Goal: Task Accomplishment & Management: Use online tool/utility

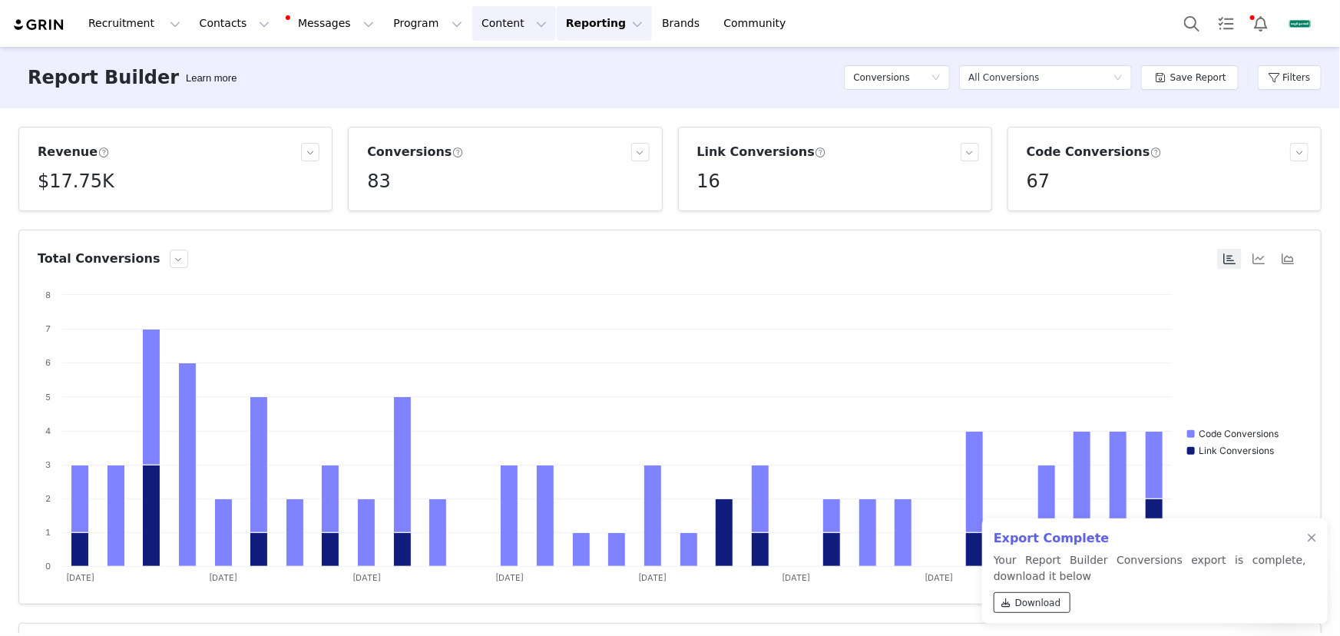
scroll to position [279, 0]
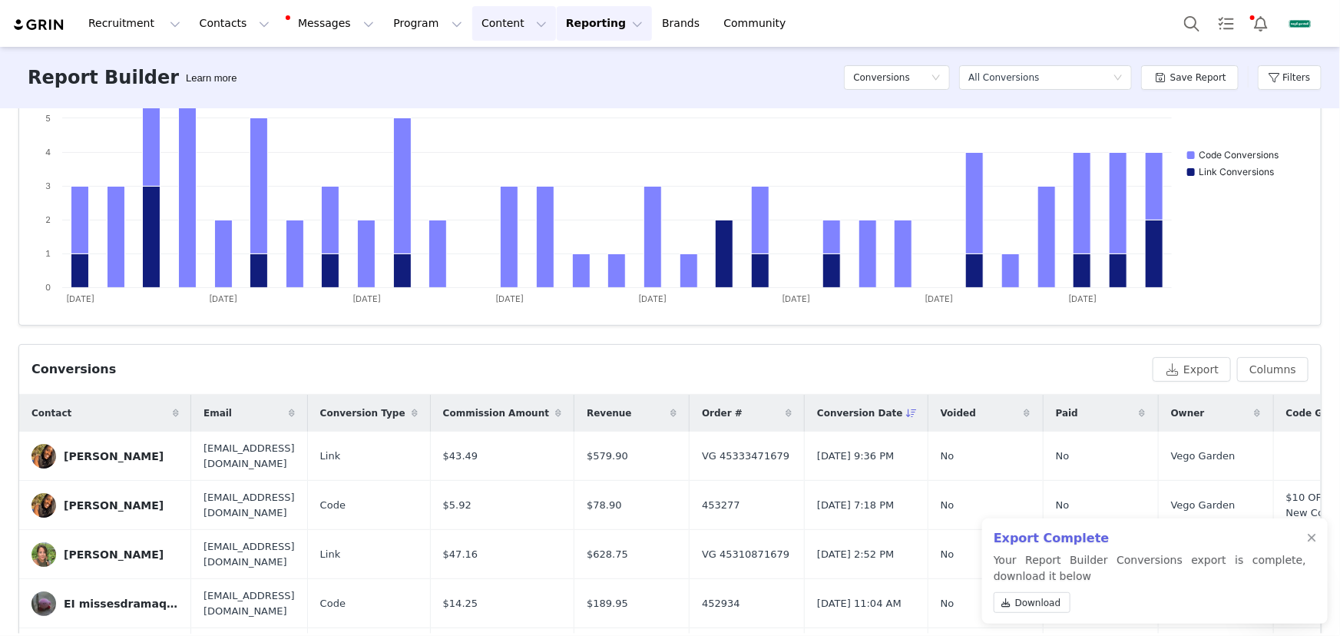
click at [496, 28] on button "Content Content" at bounding box center [514, 23] width 84 height 35
drag, startPoint x: 504, startPoint y: 73, endPoint x: 512, endPoint y: 76, distance: 8.3
click at [504, 73] on p "Creator Content" at bounding box center [502, 68] width 86 height 16
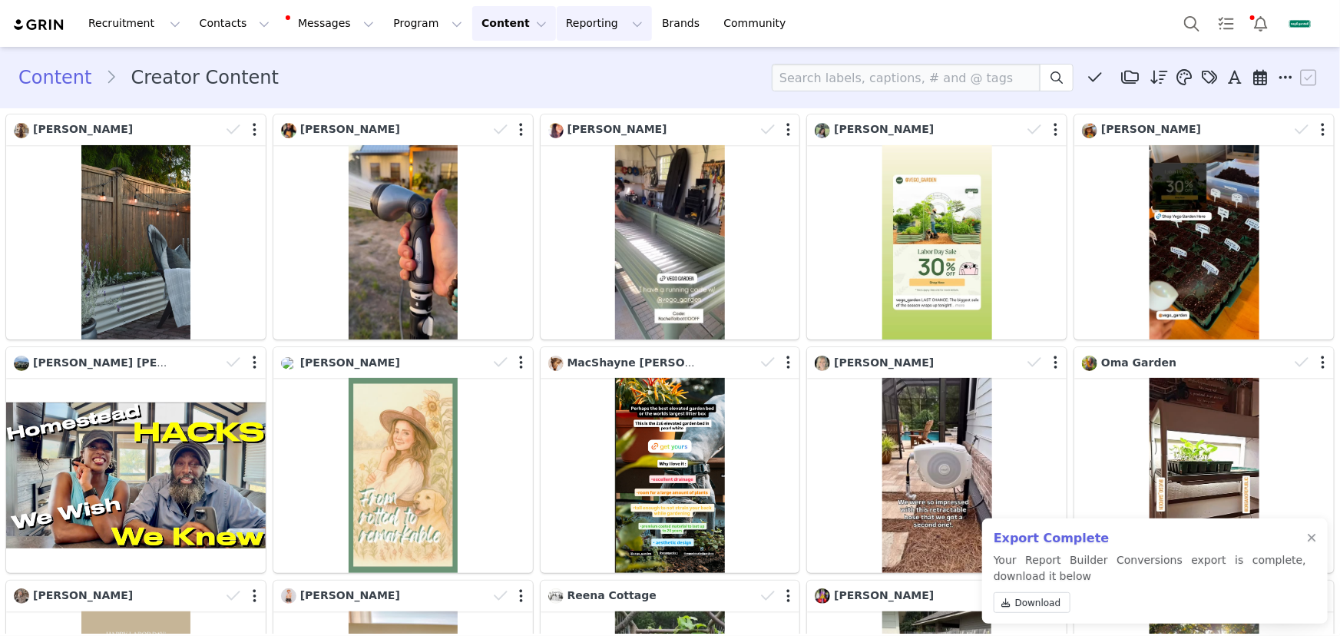
click at [586, 28] on button "Reporting Reporting" at bounding box center [604, 23] width 95 height 35
click at [571, 94] on p "Report Builder" at bounding box center [577, 96] width 77 height 16
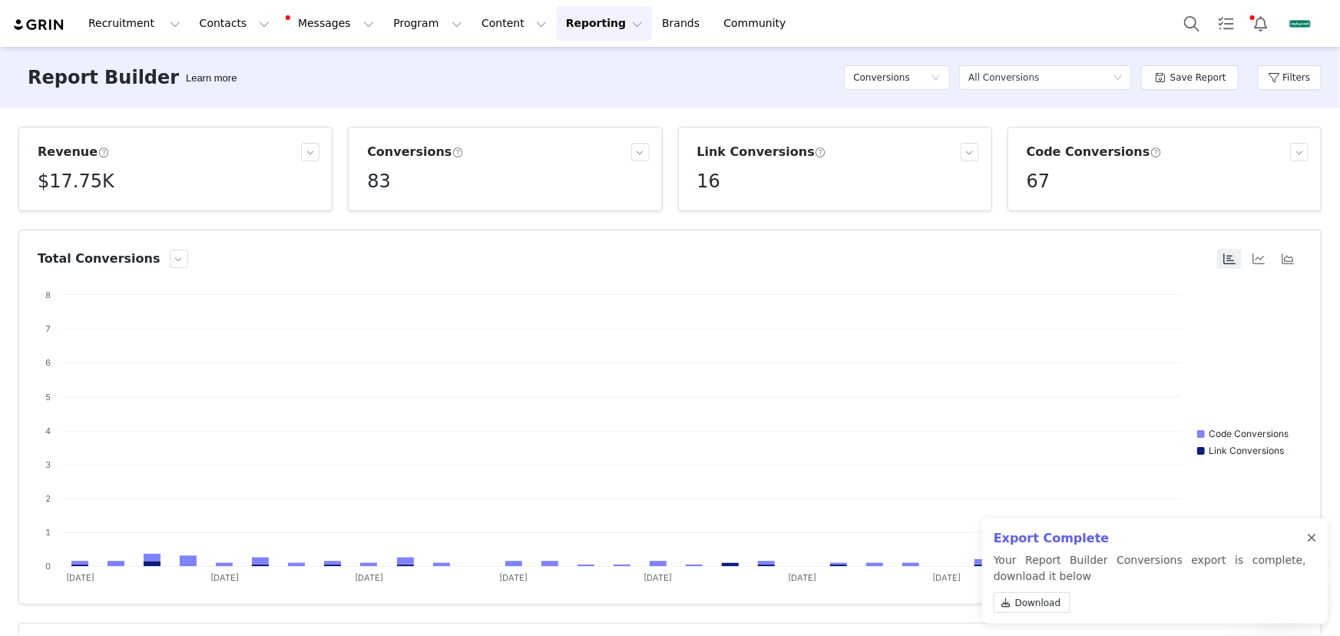
click at [1313, 537] on div at bounding box center [1311, 538] width 9 height 12
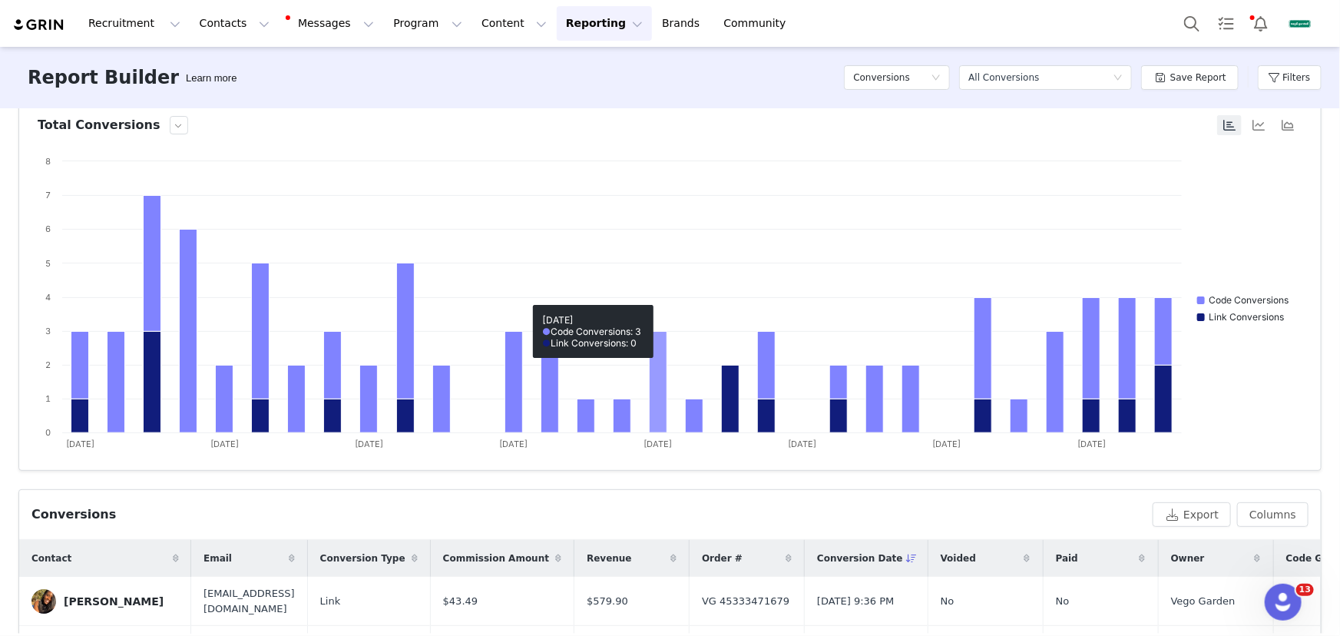
scroll to position [297, 0]
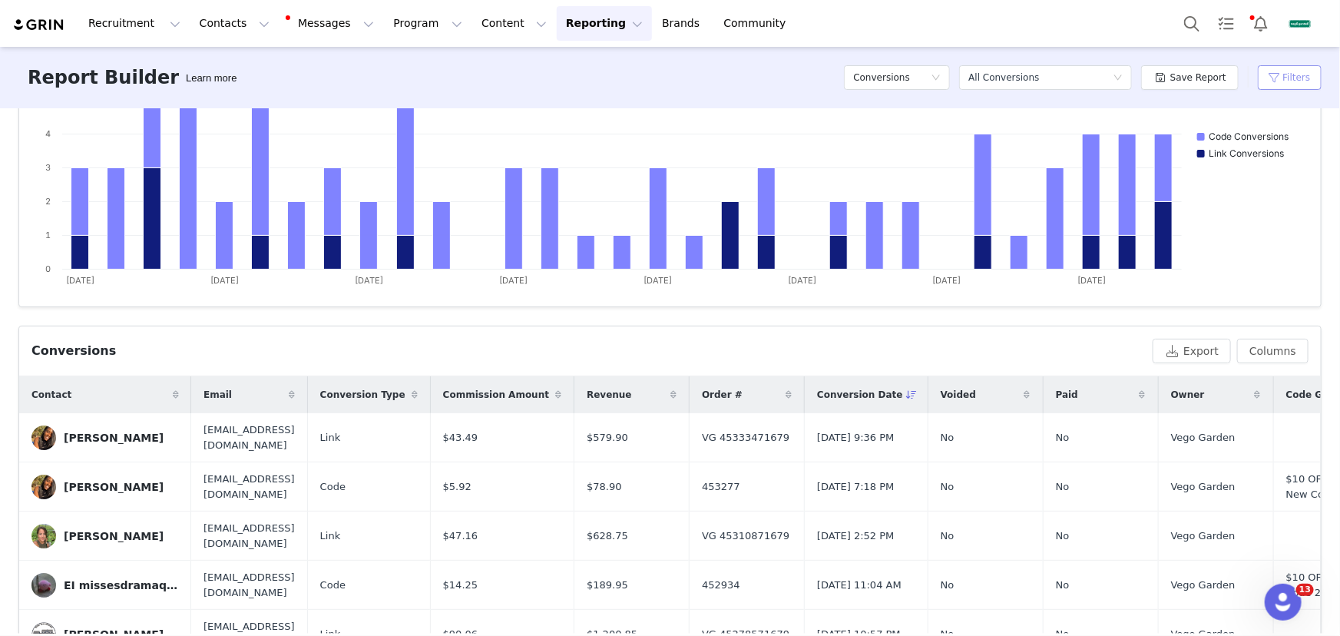
click at [1277, 74] on button "Filters" at bounding box center [1289, 77] width 64 height 25
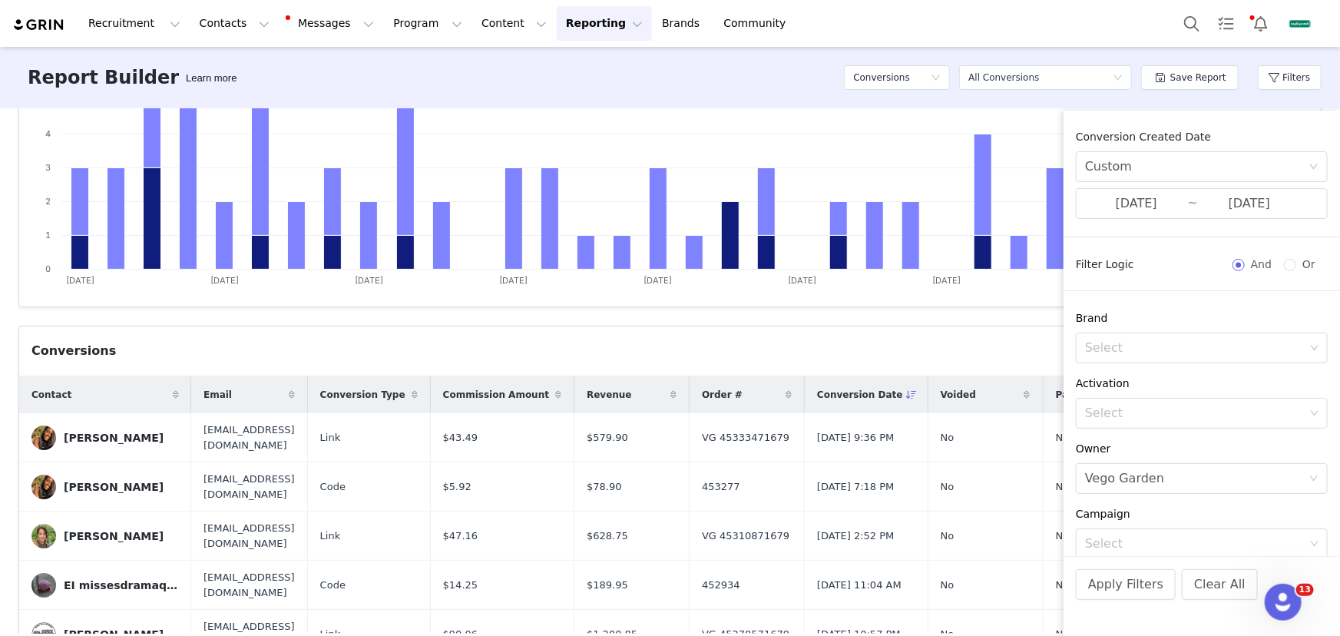
click at [1142, 225] on div "Conversion Created Date Custom [DATE] ~ [DATE]" at bounding box center [1201, 183] width 276 height 109
click at [1145, 203] on input "[DATE]" at bounding box center [1136, 203] width 103 height 20
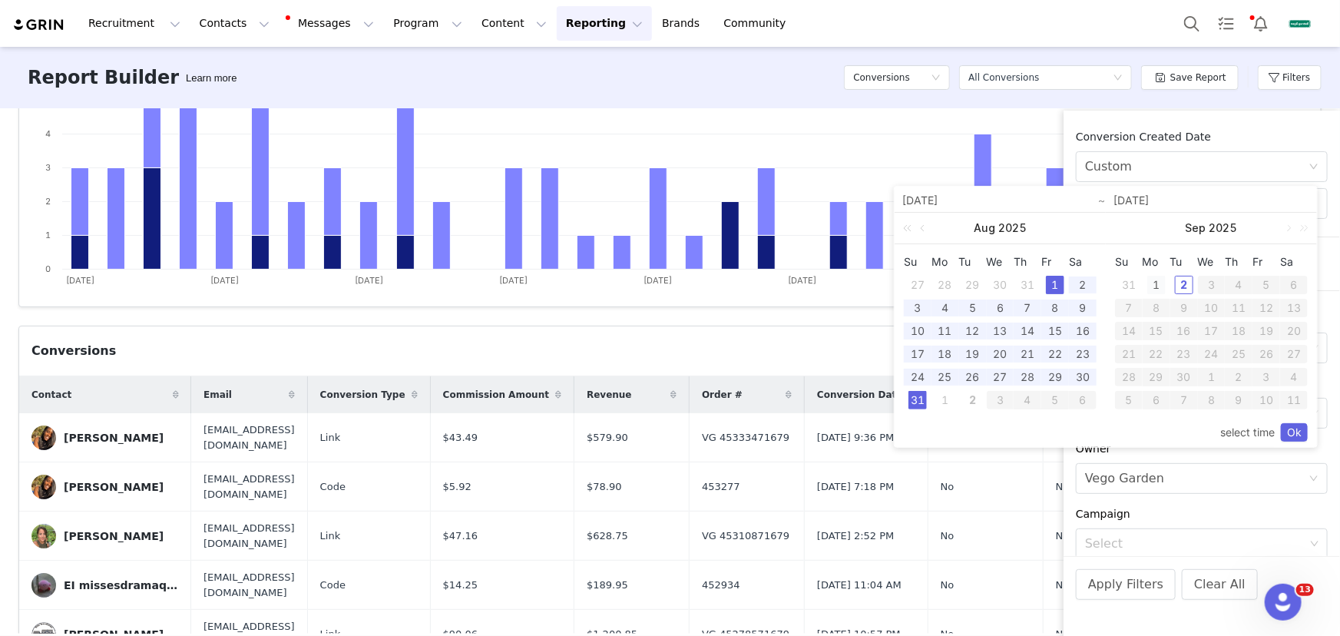
click at [1153, 284] on div "1" at bounding box center [1156, 285] width 18 height 18
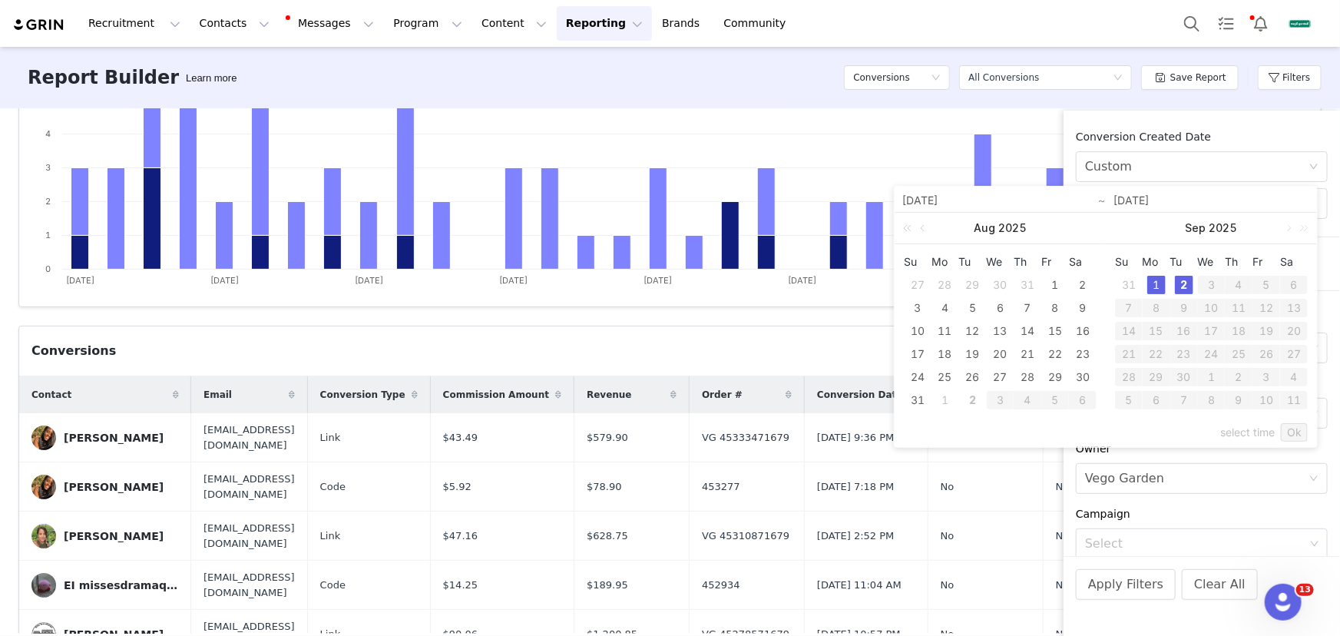
click at [1180, 283] on div "2" at bounding box center [1183, 285] width 18 height 18
type input "[DATE]"
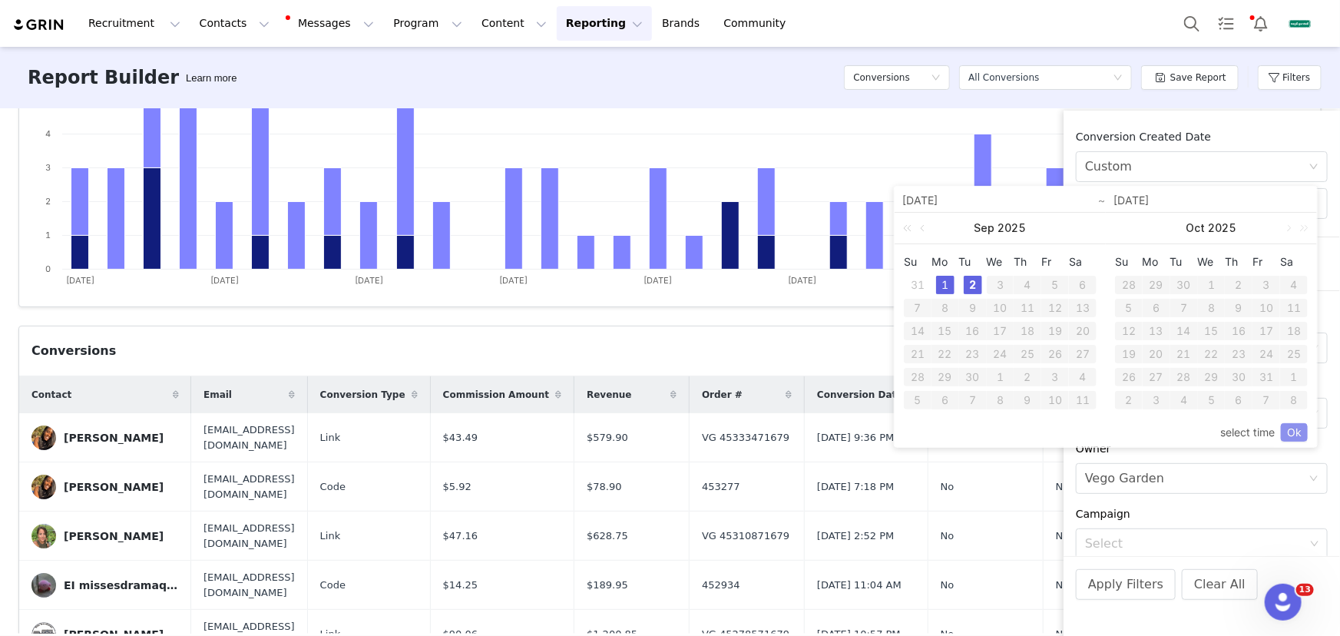
click at [1295, 431] on link "Ok" at bounding box center [1293, 432] width 27 height 18
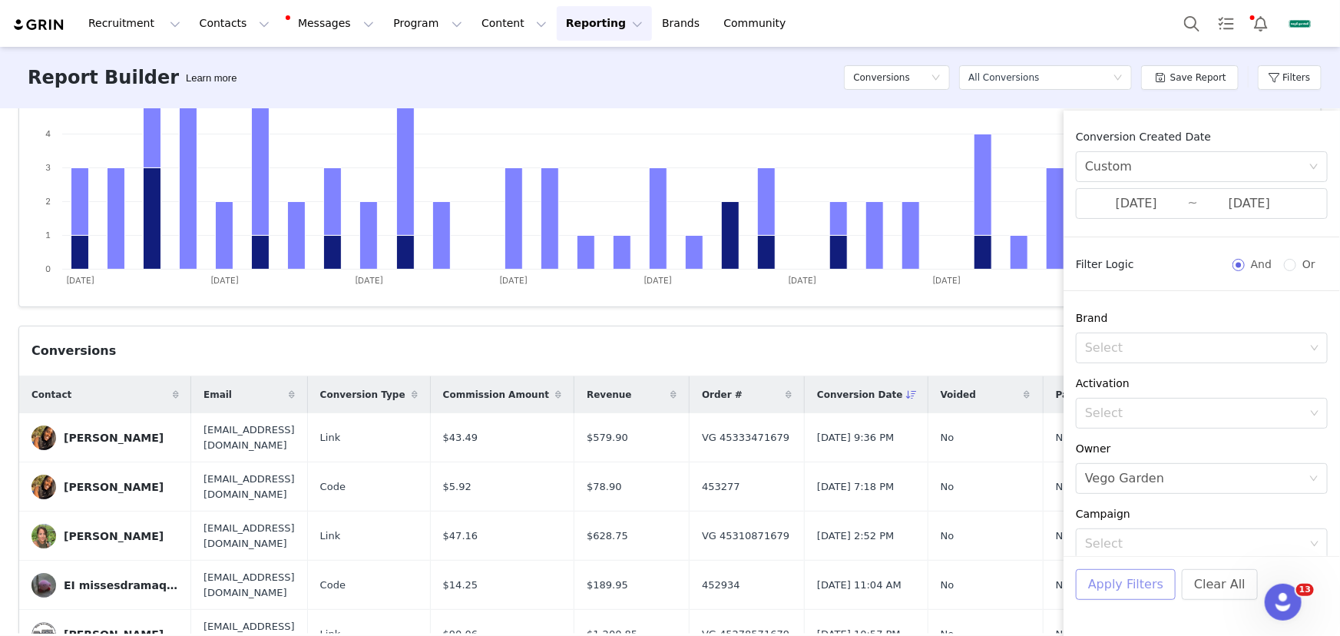
click at [1131, 583] on button "Apply Filters" at bounding box center [1125, 584] width 100 height 31
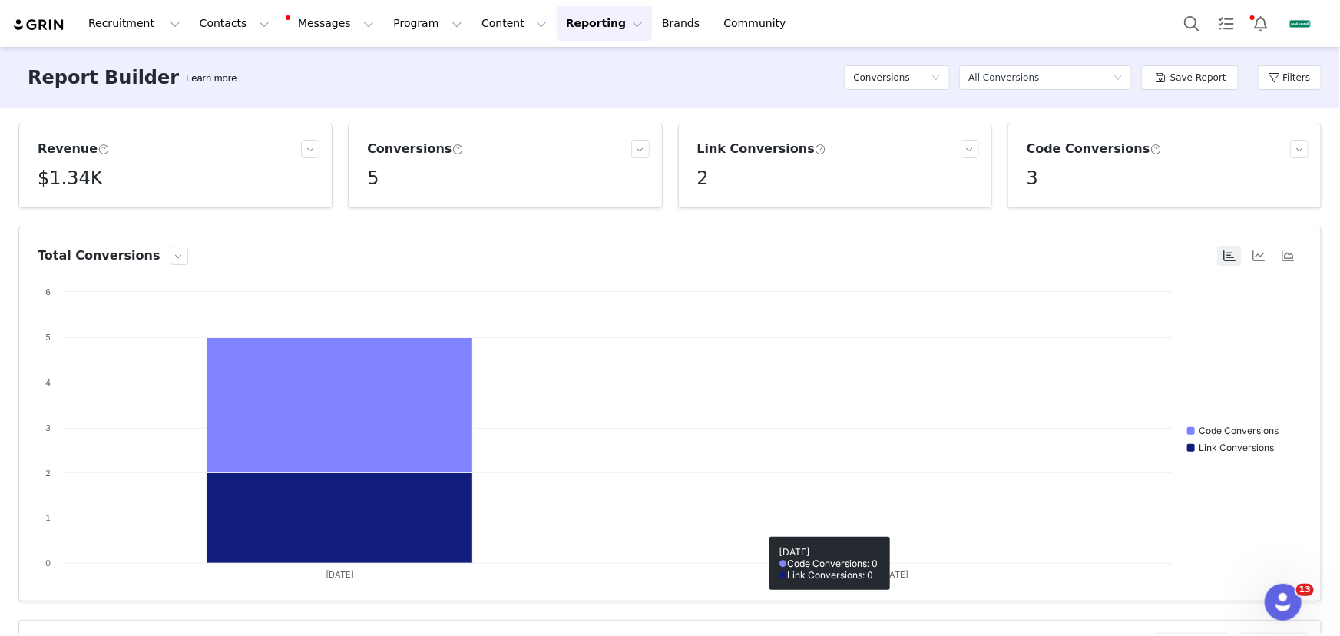
scroll to position [0, 0]
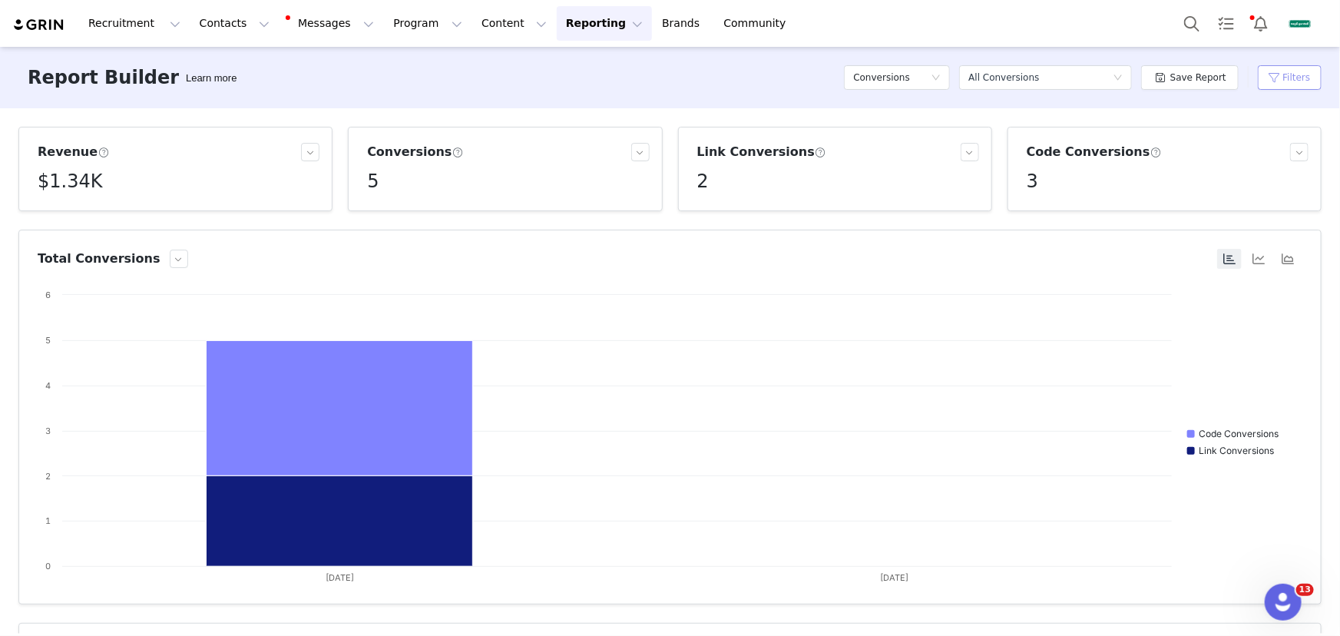
click at [1268, 79] on button "Filters" at bounding box center [1289, 77] width 64 height 25
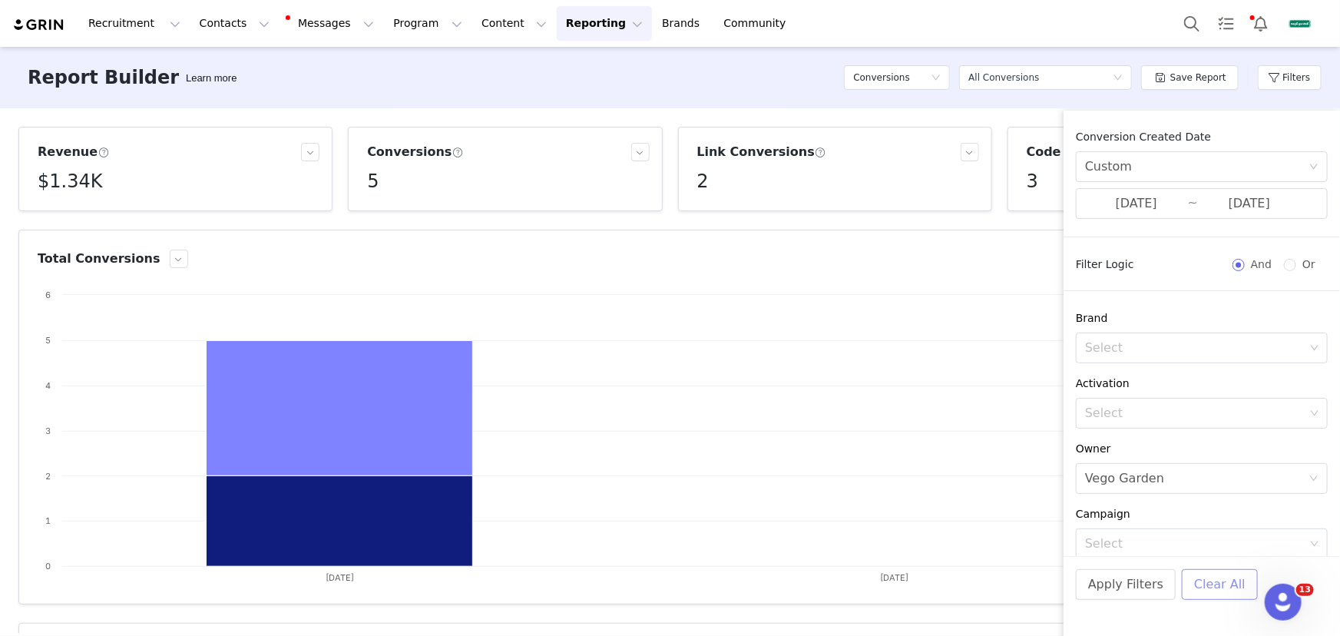
click at [1199, 587] on button "Clear All" at bounding box center [1219, 584] width 76 height 31
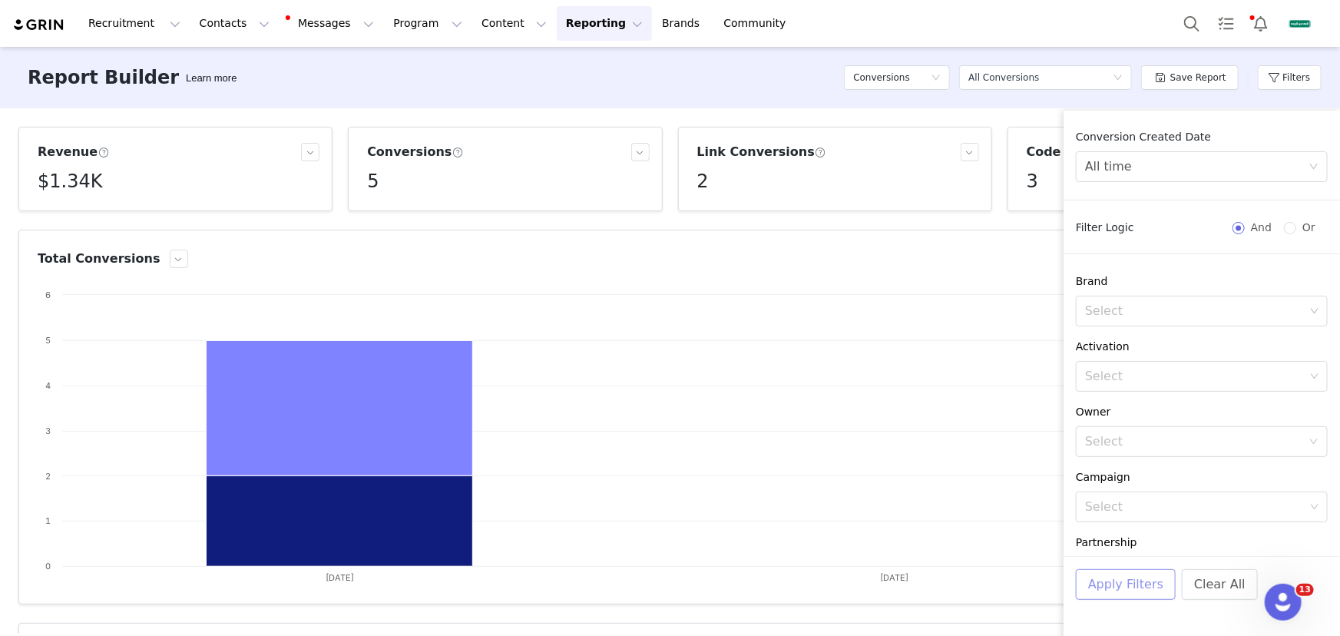
click at [1137, 587] on button "Apply Filters" at bounding box center [1125, 584] width 100 height 31
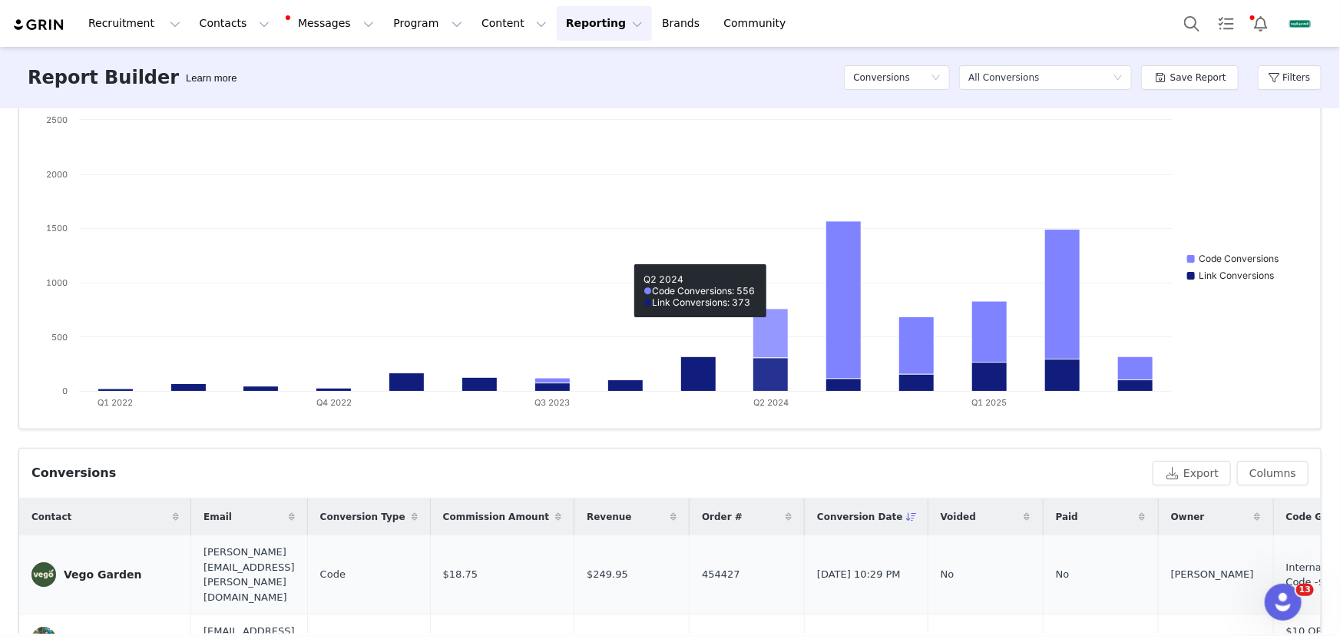
scroll to position [349, 0]
